Goal: Check status

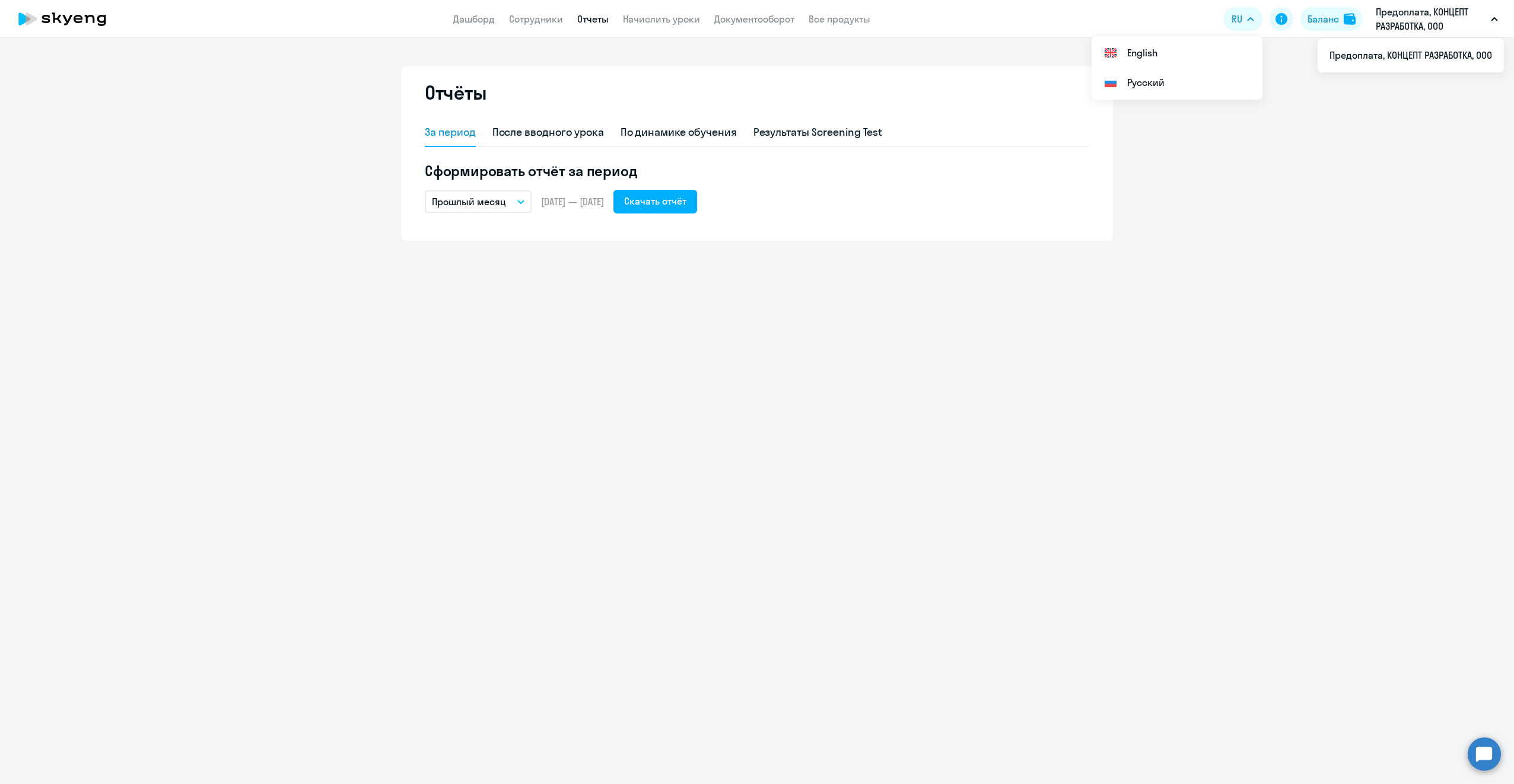
click at [48, 20] on icon at bounding box center [45, 19] width 8 height 8
select select "30"
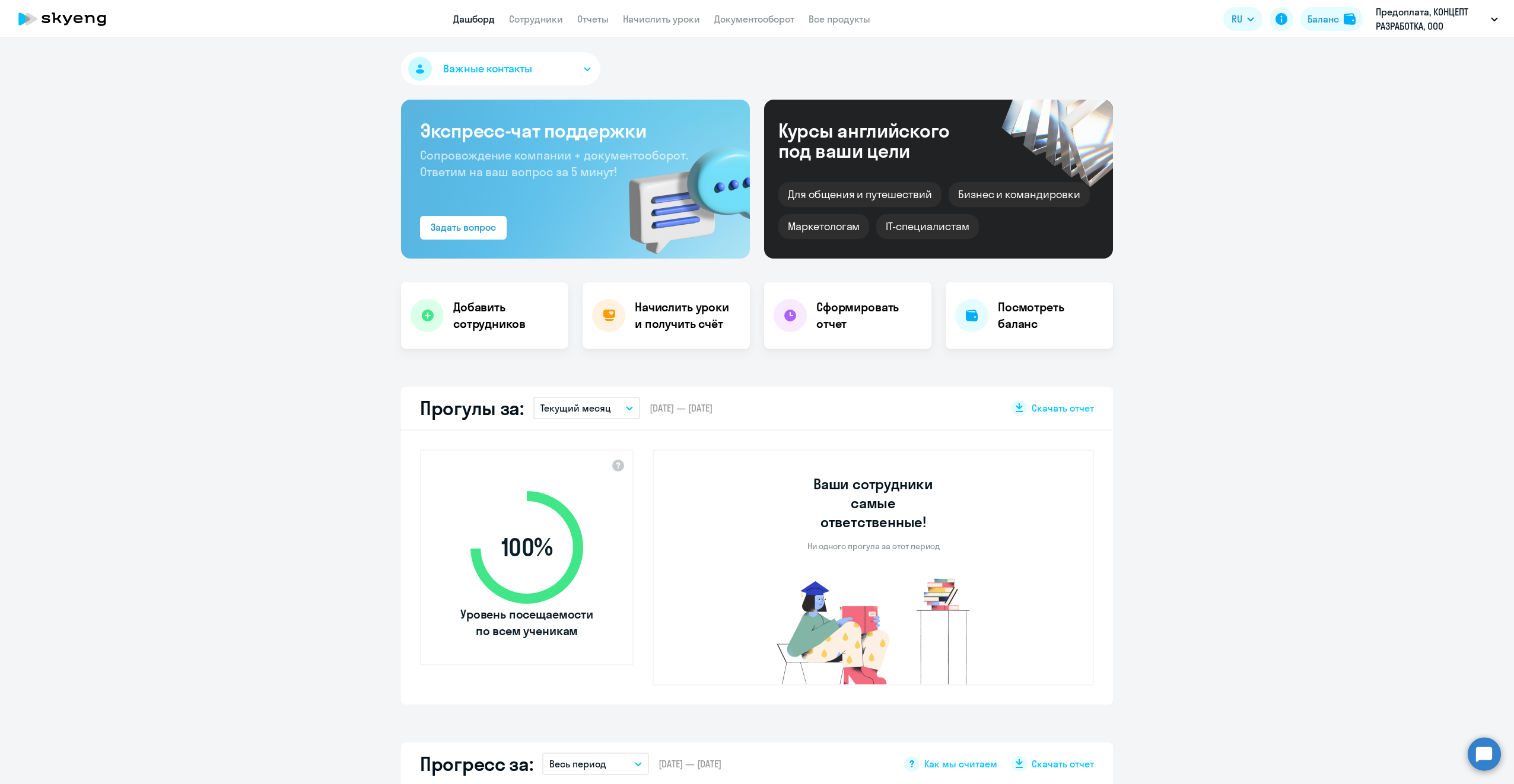
select select "30"
